Goal: Go to known website: Access a specific website the user already knows

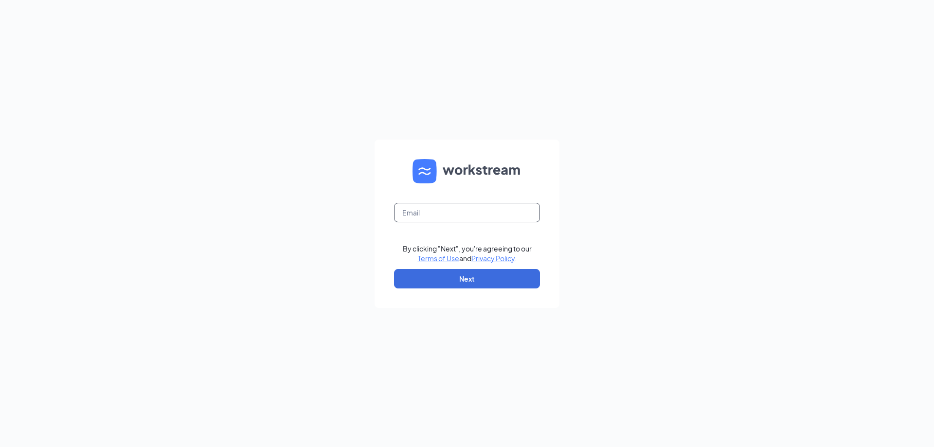
click at [453, 217] on input "text" at bounding box center [467, 212] width 146 height 19
click at [413, 213] on input "text" at bounding box center [467, 212] width 146 height 19
type input "[EMAIL_ADDRESS][DOMAIN_NAME]"
click at [484, 274] on button "Next" at bounding box center [467, 278] width 146 height 19
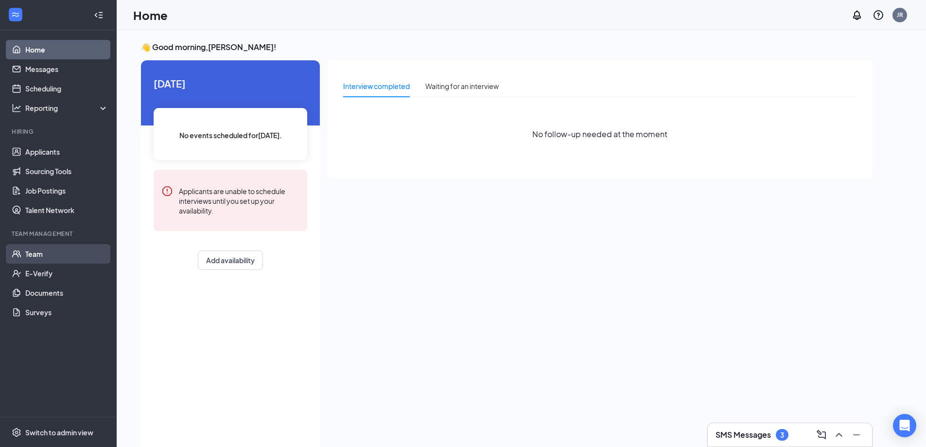
click at [40, 251] on link "Team" at bounding box center [66, 253] width 83 height 19
